Goal: Transaction & Acquisition: Purchase product/service

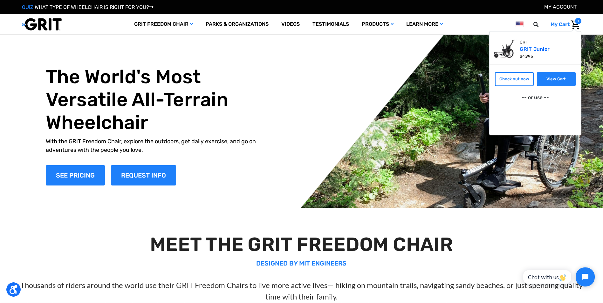
click at [556, 75] on link "View Cart" at bounding box center [556, 79] width 39 height 14
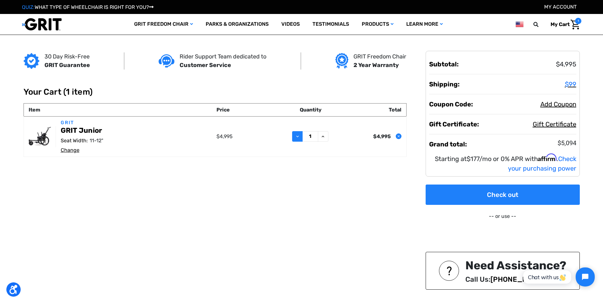
click at [299, 135] on icon at bounding box center [297, 136] width 5 height 5
